Goal: Task Accomplishment & Management: Use online tool/utility

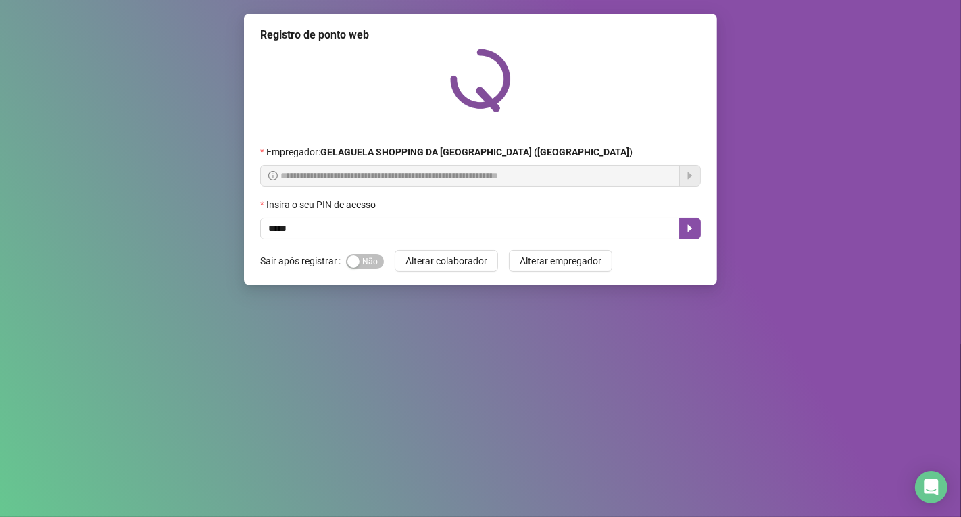
type input "*****"
click at [960, 36] on div "**********" at bounding box center [480, 258] width 961 height 517
click at [685, 224] on button "button" at bounding box center [690, 229] width 22 height 22
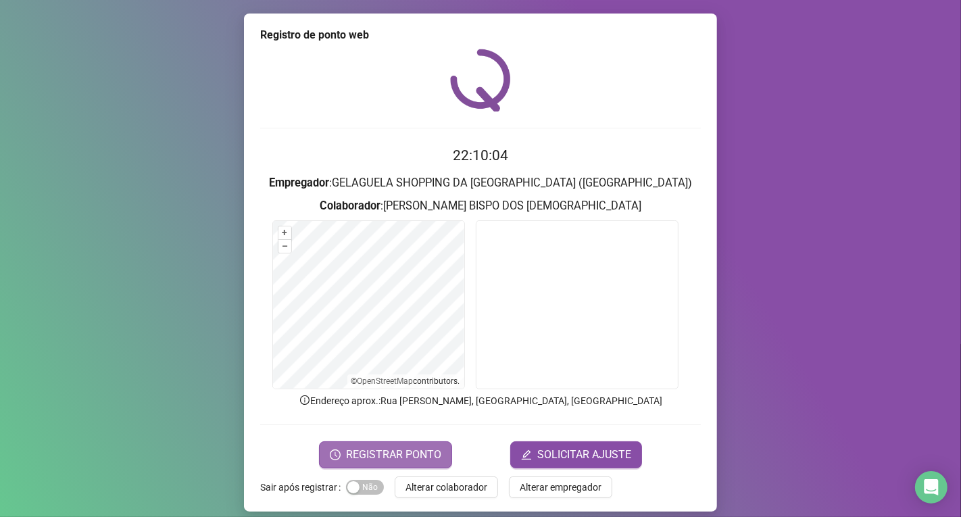
click at [401, 447] on span "REGISTRAR PONTO" at bounding box center [393, 455] width 95 height 16
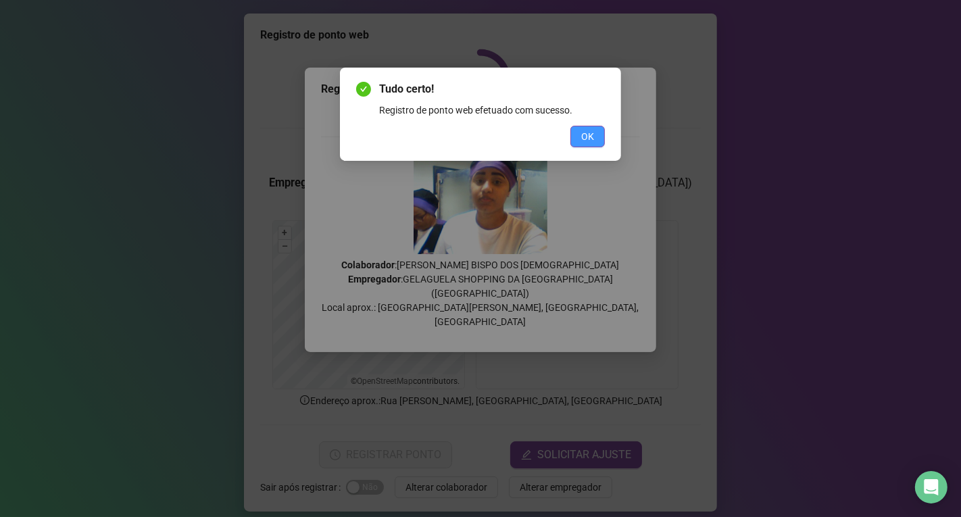
click at [595, 128] on button "OK" at bounding box center [587, 137] width 34 height 22
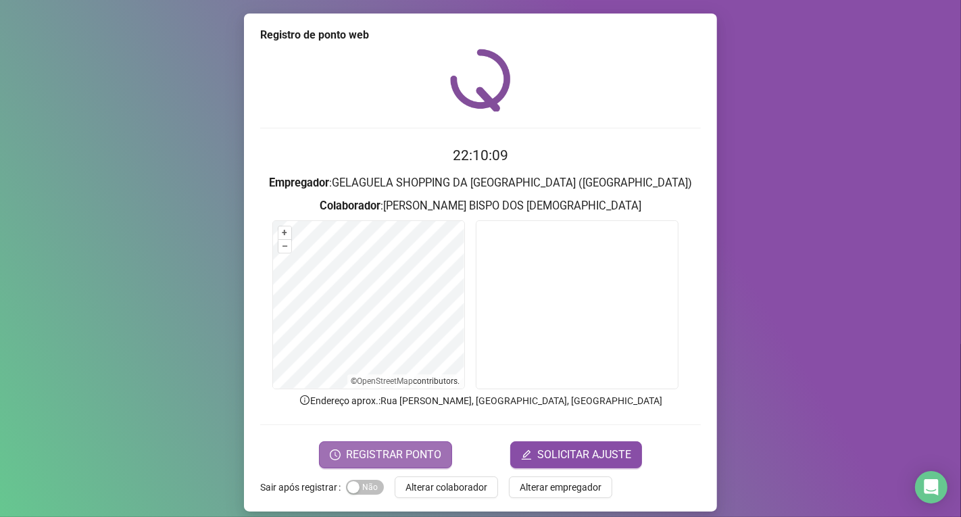
click at [414, 449] on span "REGISTRAR PONTO" at bounding box center [393, 455] width 95 height 16
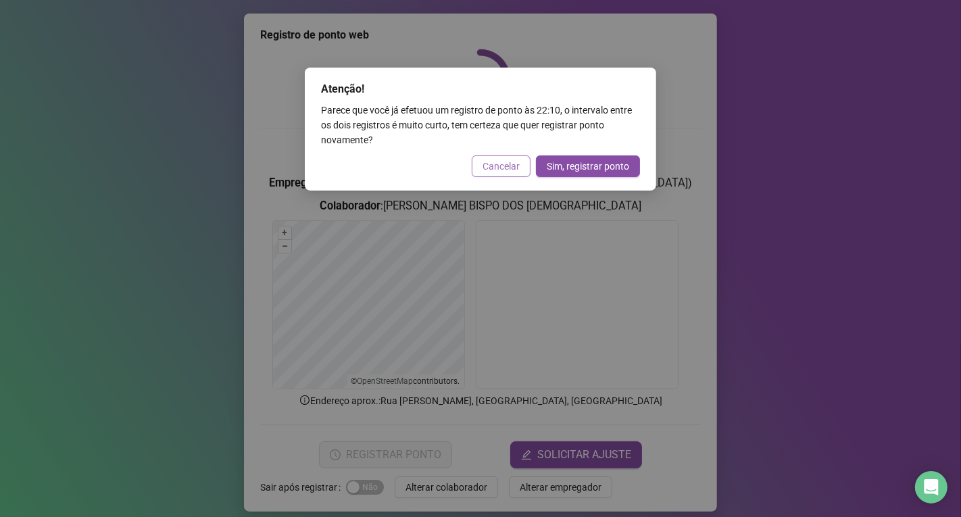
click at [504, 162] on span "Cancelar" at bounding box center [501, 166] width 37 height 15
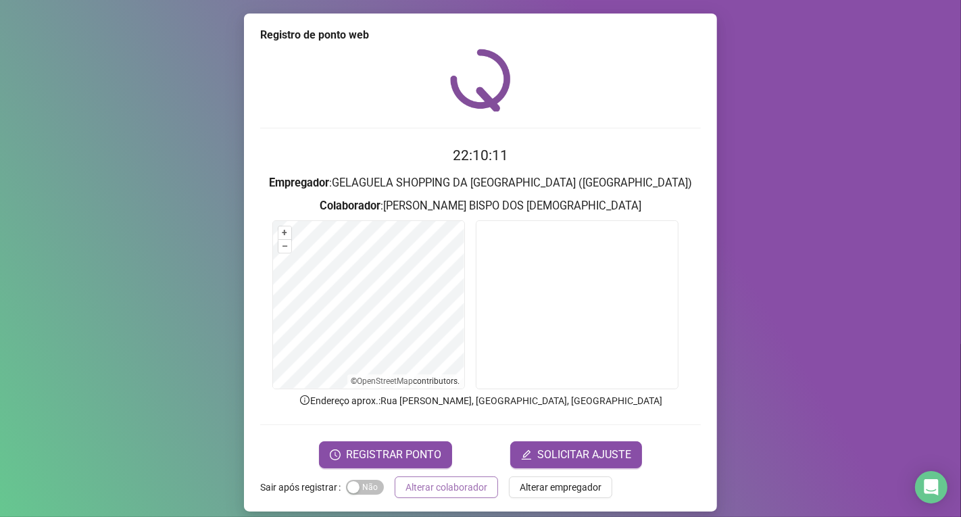
click at [445, 487] on span "Alterar colaborador" at bounding box center [447, 487] width 82 height 15
click at [445, 487] on div "Registro de ponto web 22:10:11 Empregador : GELAGUELA SHOPPING DA [GEOGRAPHIC_D…" at bounding box center [480, 258] width 961 height 517
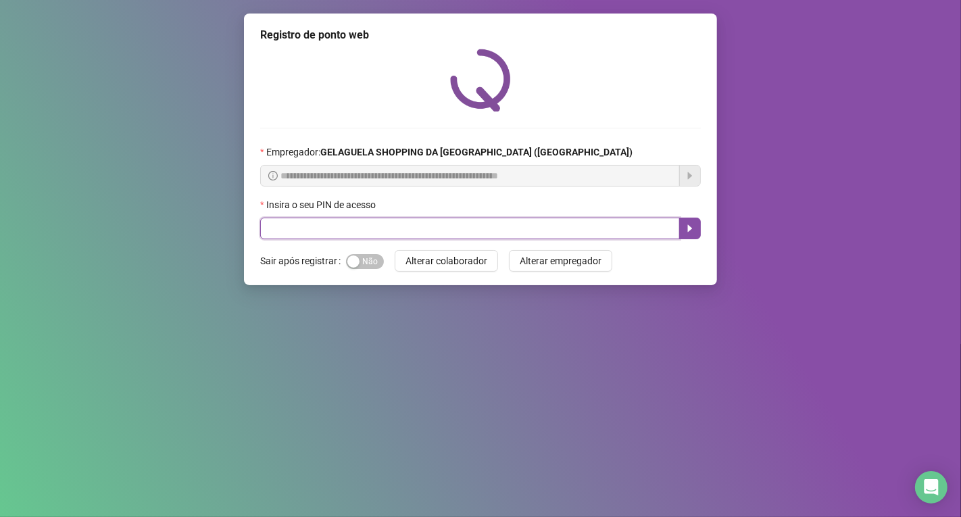
click at [294, 230] on input "text" at bounding box center [470, 229] width 420 height 22
type input "*****"
click at [697, 233] on button "button" at bounding box center [690, 229] width 22 height 22
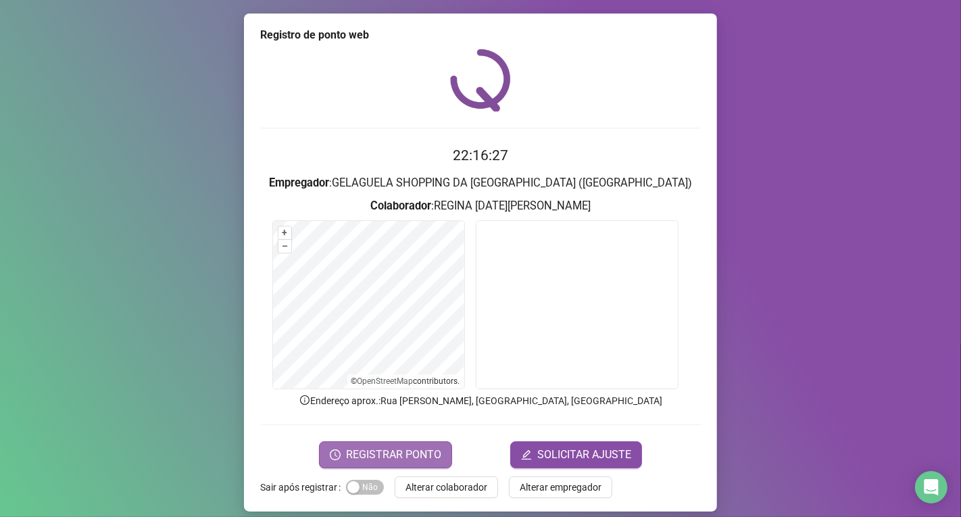
click at [423, 454] on span "REGISTRAR PONTO" at bounding box center [393, 455] width 95 height 16
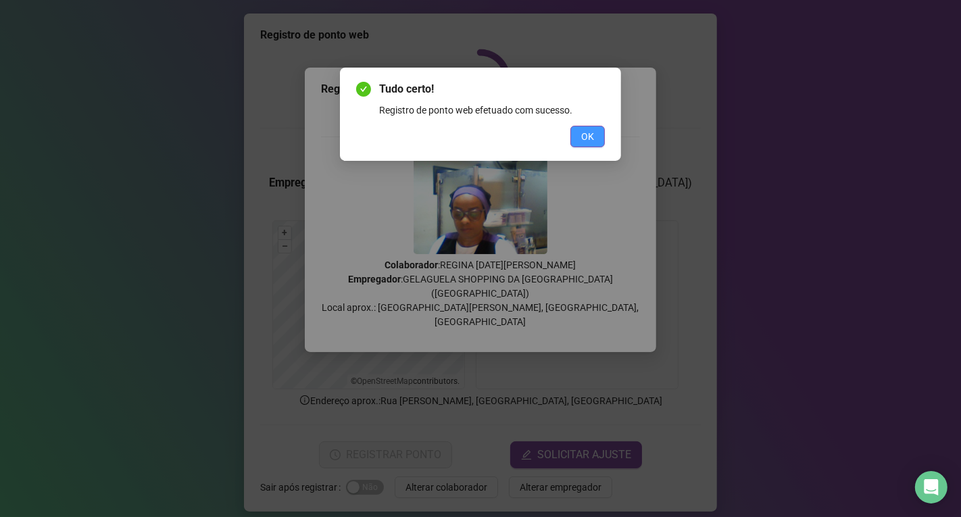
click at [585, 132] on span "OK" at bounding box center [587, 136] width 13 height 15
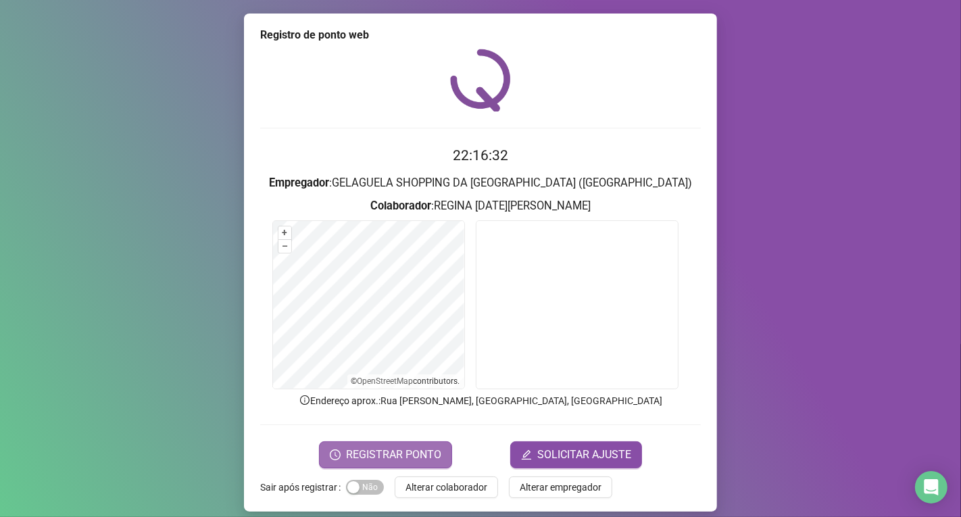
click at [421, 454] on span "REGISTRAR PONTO" at bounding box center [393, 455] width 95 height 16
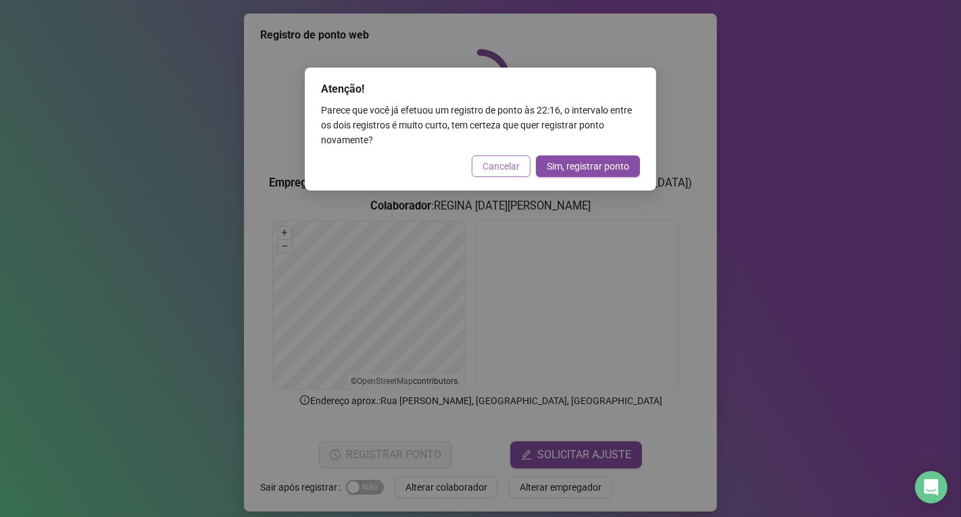
click at [506, 166] on span "Cancelar" at bounding box center [501, 166] width 37 height 15
click at [506, 166] on div "Atenção! Parece que você já efetuou um registro de ponto às 22:16 , o intervalo…" at bounding box center [480, 258] width 961 height 517
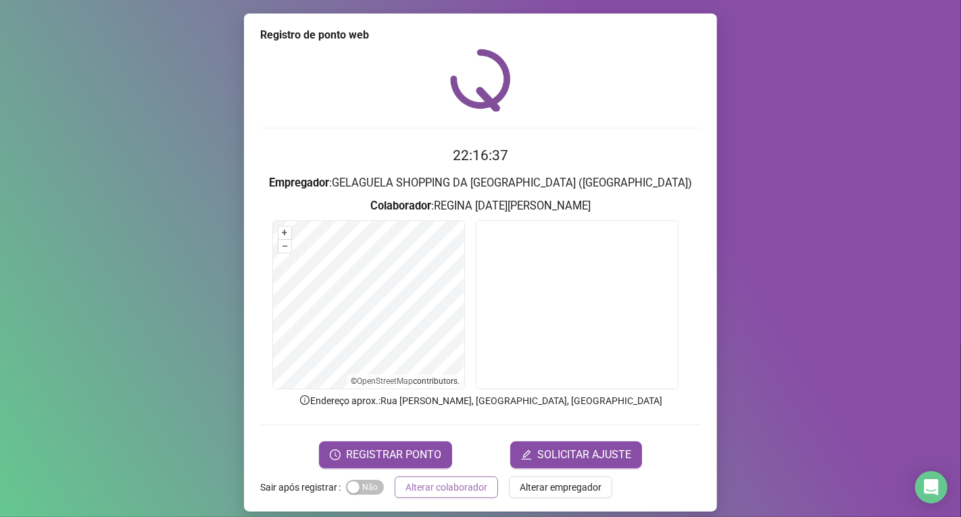
click at [441, 485] on span "Alterar colaborador" at bounding box center [447, 487] width 82 height 15
click at [441, 485] on div "Registro de ponto web 22:16:37 Empregador : GELAGUELA SHOPPING DA [GEOGRAPHIC_D…" at bounding box center [480, 258] width 961 height 517
